Goal: Information Seeking & Learning: Learn about a topic

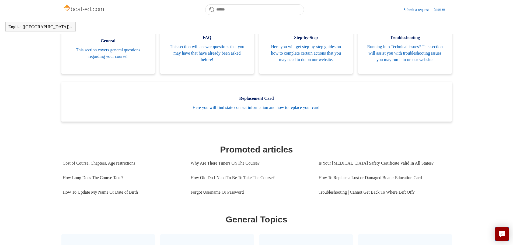
scroll to position [120, 0]
click at [102, 183] on link "How Long Does The Course Take?" at bounding box center [123, 177] width 120 height 15
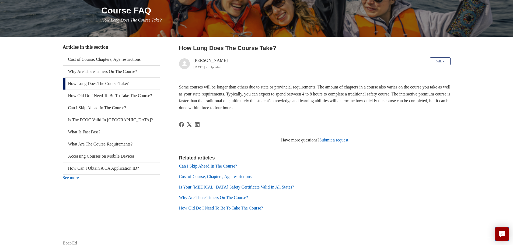
scroll to position [71, 0]
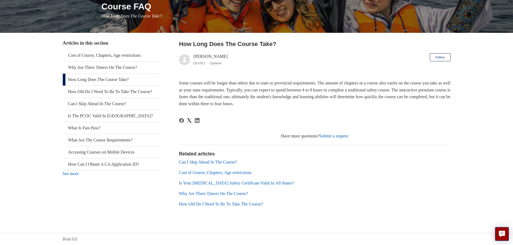
click at [201, 162] on link "Can I Skip Ahead In The Course?" at bounding box center [208, 162] width 58 height 5
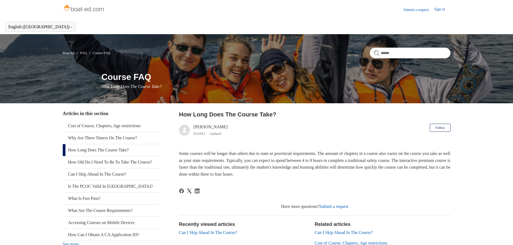
scroll to position [71, 0]
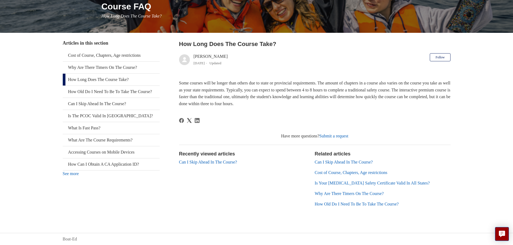
click at [341, 174] on link "Cost of Course, Chapters, Age restrictions" at bounding box center [351, 172] width 73 height 5
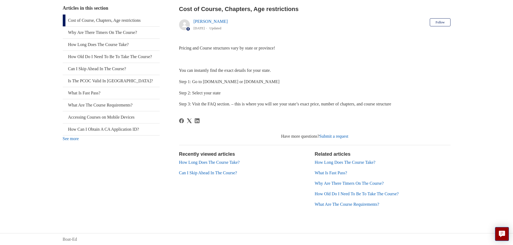
scroll to position [106, 0]
click at [348, 203] on link "What Are The Course Requirements?" at bounding box center [347, 204] width 65 height 5
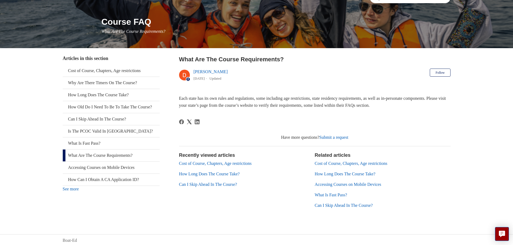
scroll to position [57, 0]
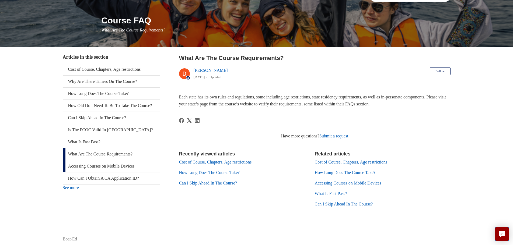
click at [135, 172] on link "Accessing Courses on Mobile Devices" at bounding box center [111, 166] width 97 height 12
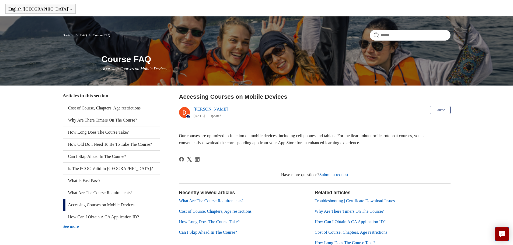
scroll to position [27, 0]
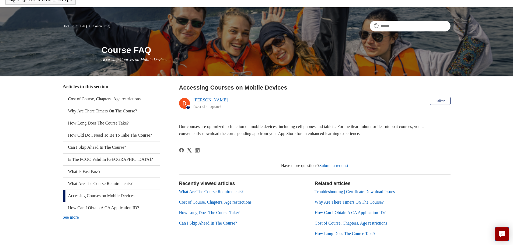
click at [330, 224] on link "Cost of Course, Chapters, Age restrictions" at bounding box center [351, 223] width 73 height 5
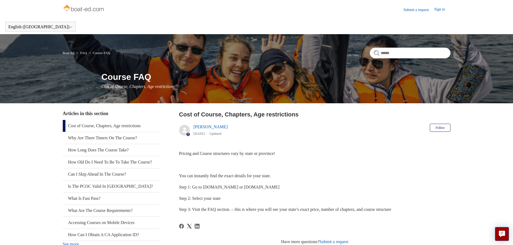
click at [73, 53] on link "Boat-Ed" at bounding box center [69, 53] width 12 height 4
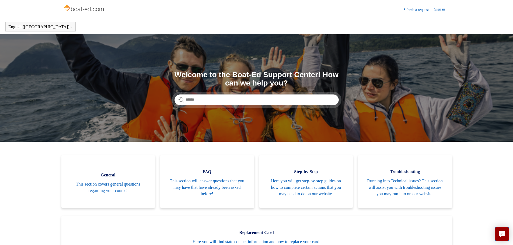
click at [94, 10] on img at bounding box center [84, 8] width 43 height 11
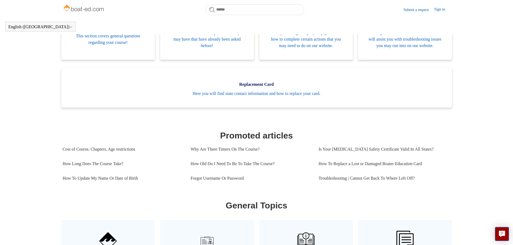
scroll to position [146, 0]
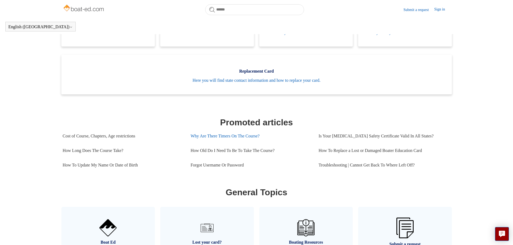
click at [232, 143] on link "Why Are There Timers On The Course?" at bounding box center [251, 136] width 120 height 15
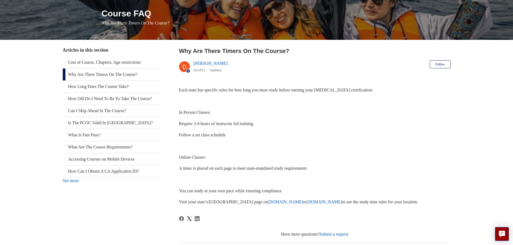
scroll to position [81, 0]
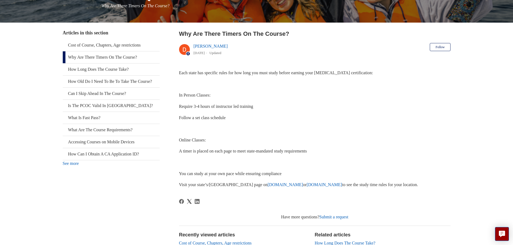
click at [268, 184] on link "[DOMAIN_NAME]" at bounding box center [286, 185] width 36 height 5
